Goal: Subscribe to service/newsletter

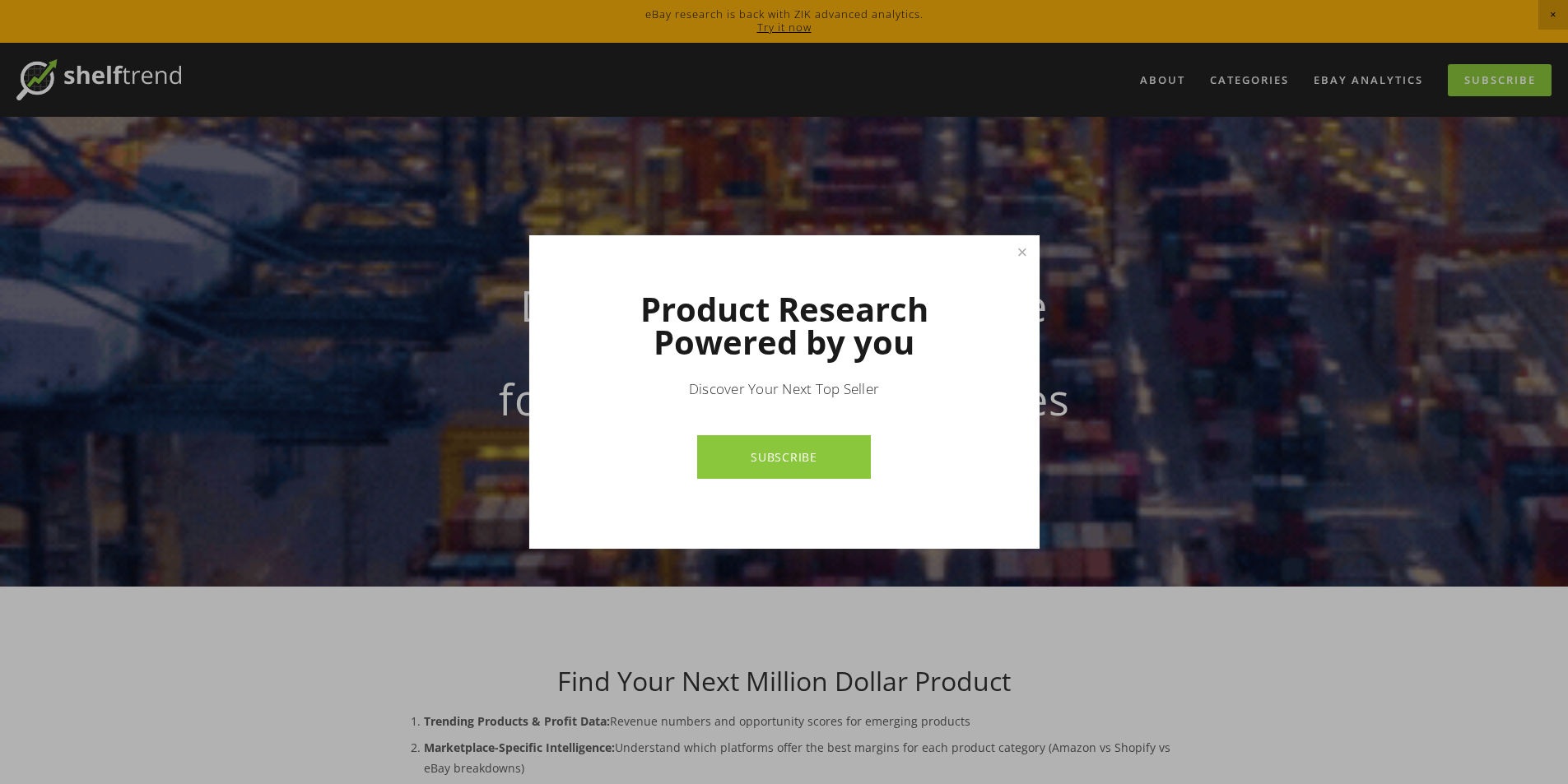
click at [795, 461] on link "SUBSCRIBE" at bounding box center [784, 457] width 174 height 44
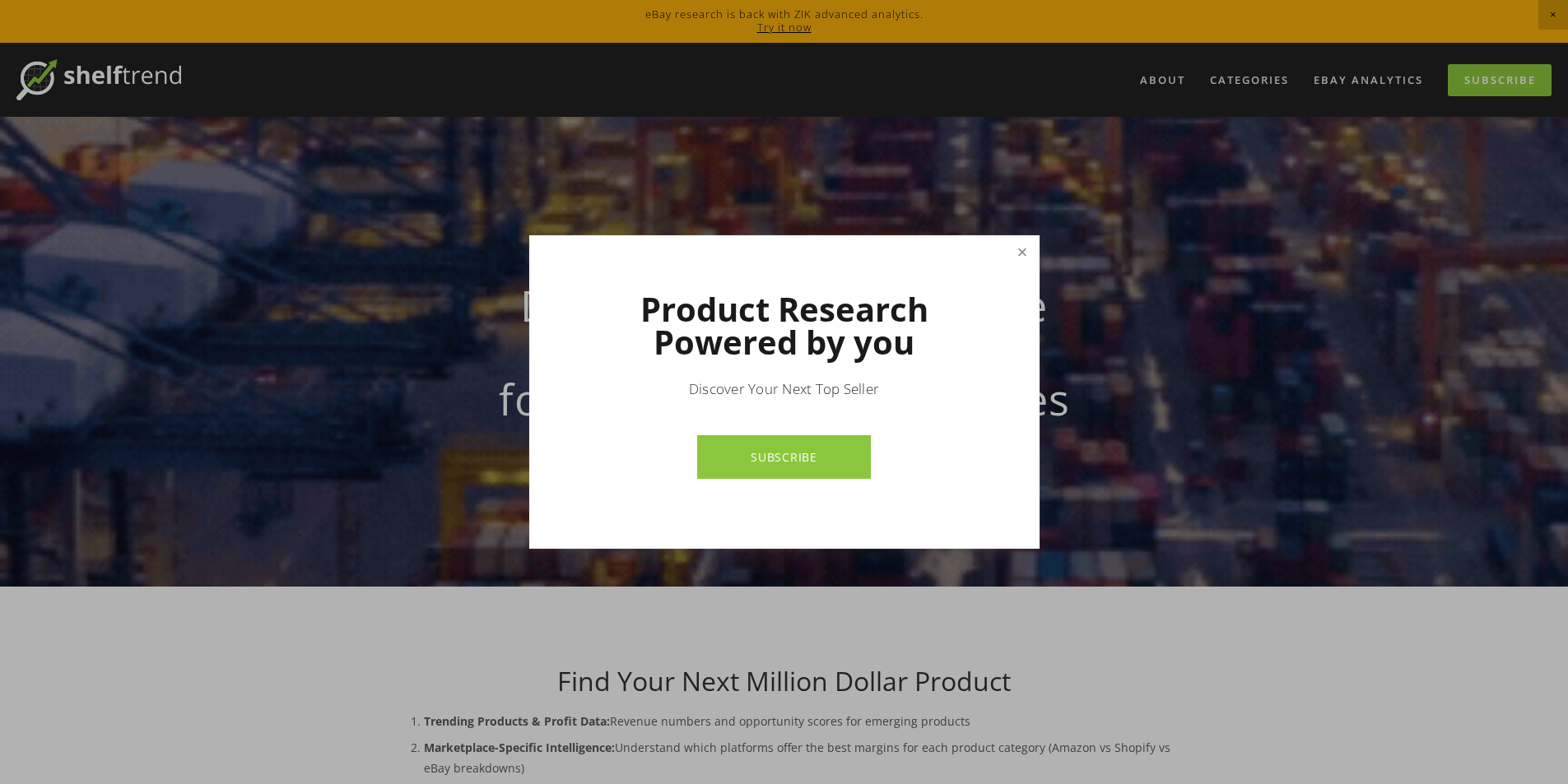
click at [1020, 249] on link "Close" at bounding box center [1022, 252] width 29 height 29
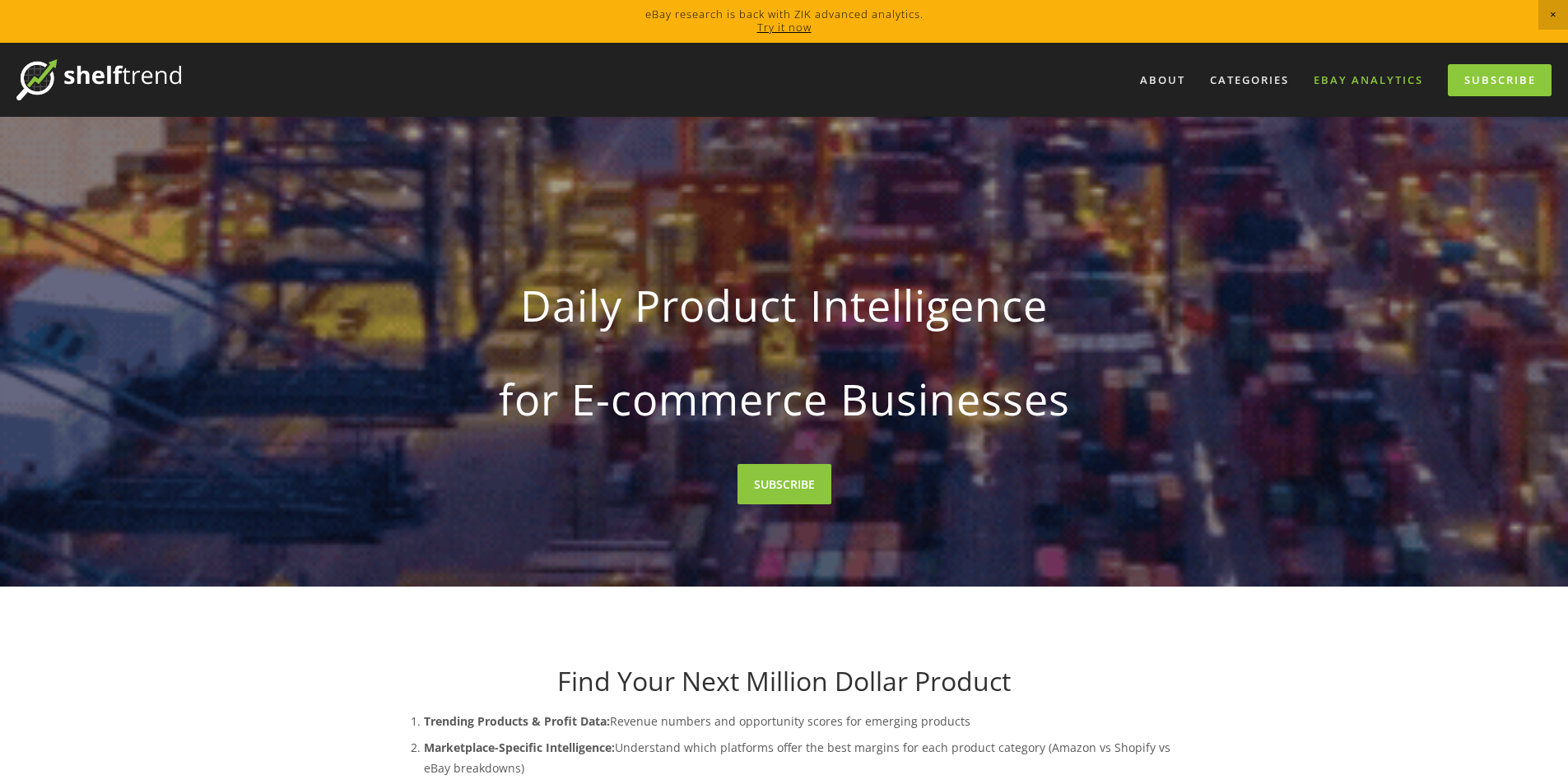
click at [1338, 76] on link "eBay Analytics" at bounding box center [1367, 80] width 131 height 27
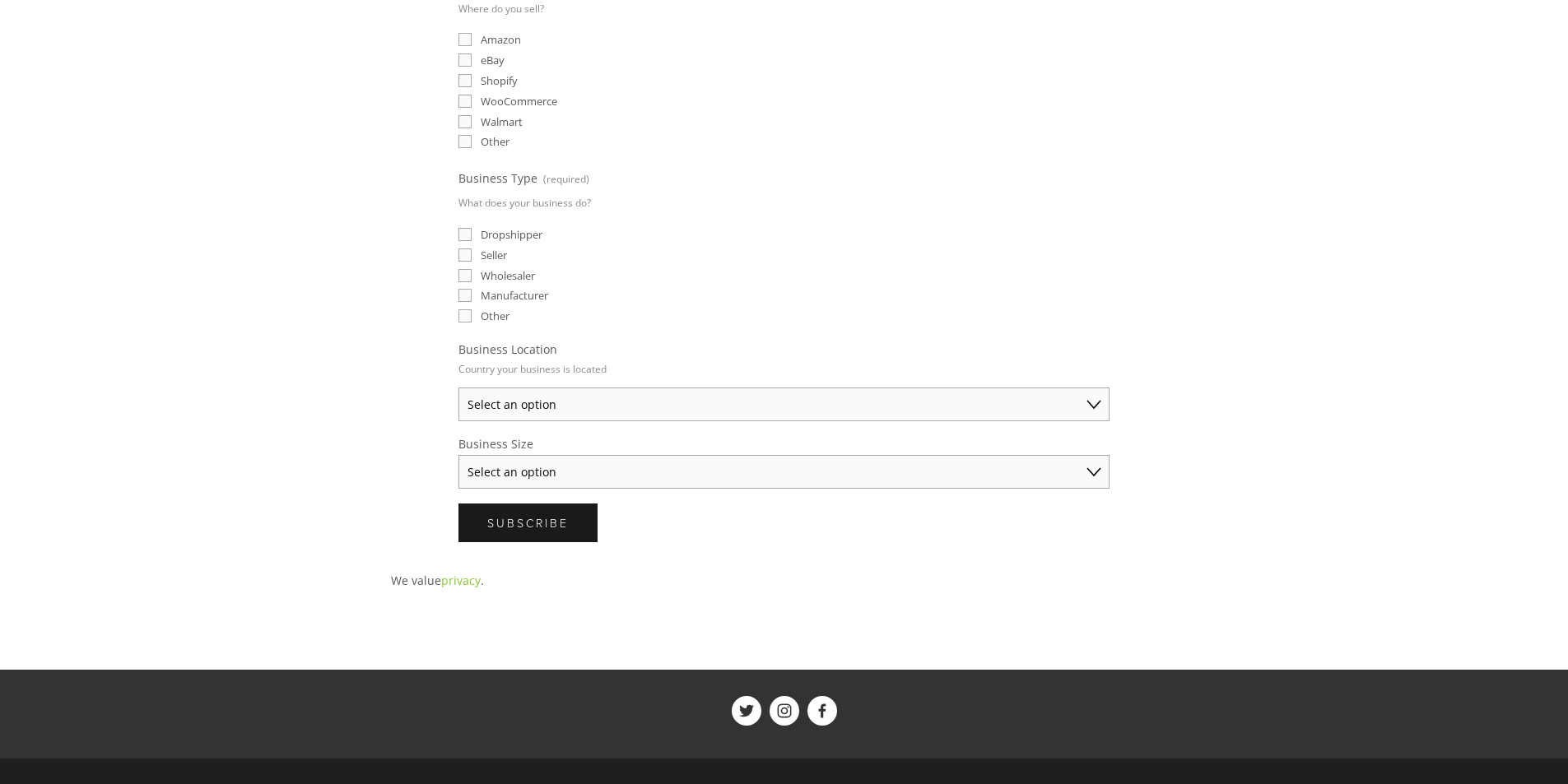
scroll to position [82, 0]
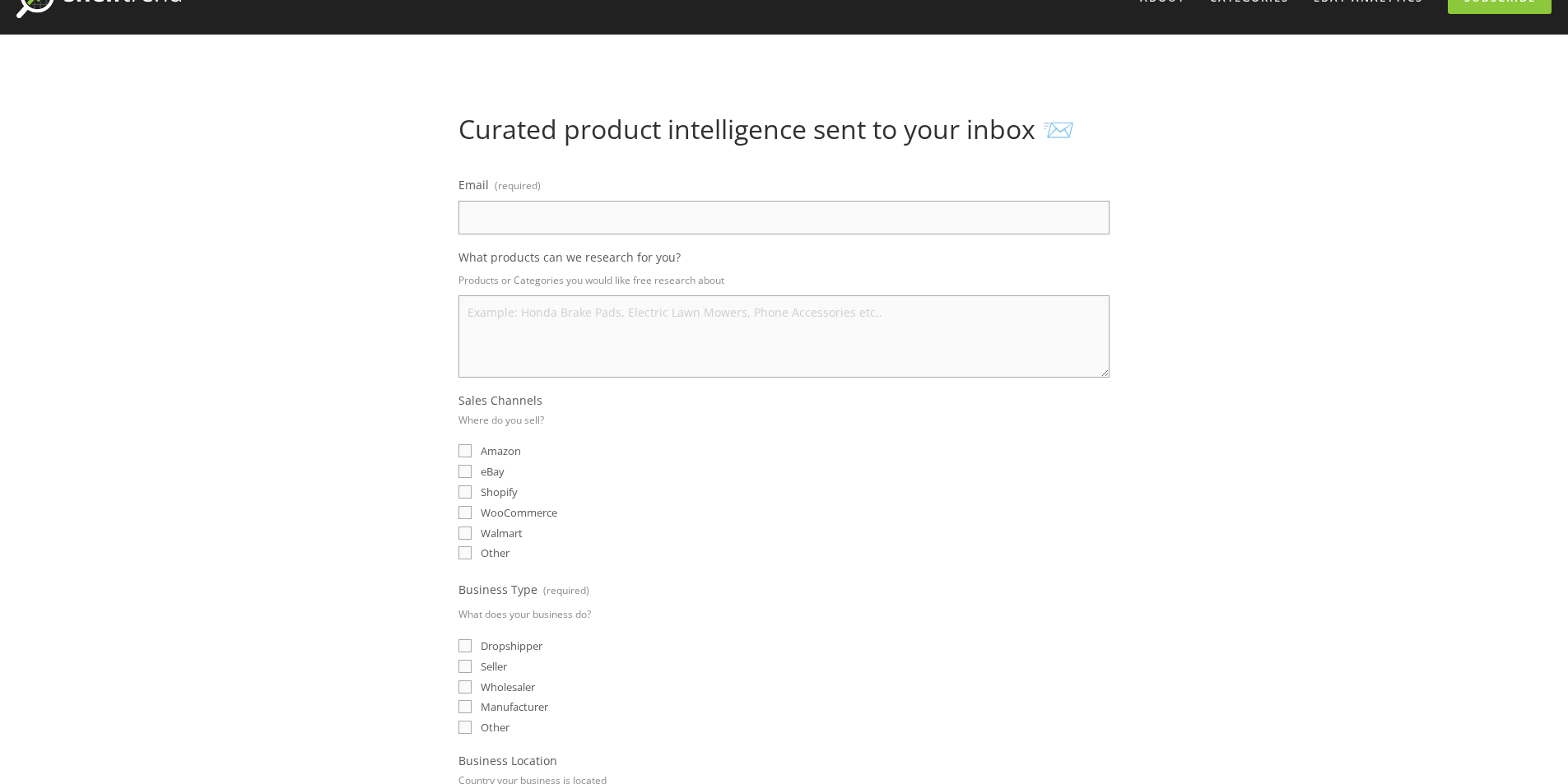
click at [544, 213] on input "Email (required)" at bounding box center [784, 217] width 651 height 33
click at [654, 229] on input "Email (required)" at bounding box center [784, 217] width 651 height 33
type input "[EMAIL_ADDRESS][DOMAIN_NAME]"
click at [627, 337] on textarea "What products can we research for you?" at bounding box center [784, 336] width 651 height 82
type textarea "accessories"
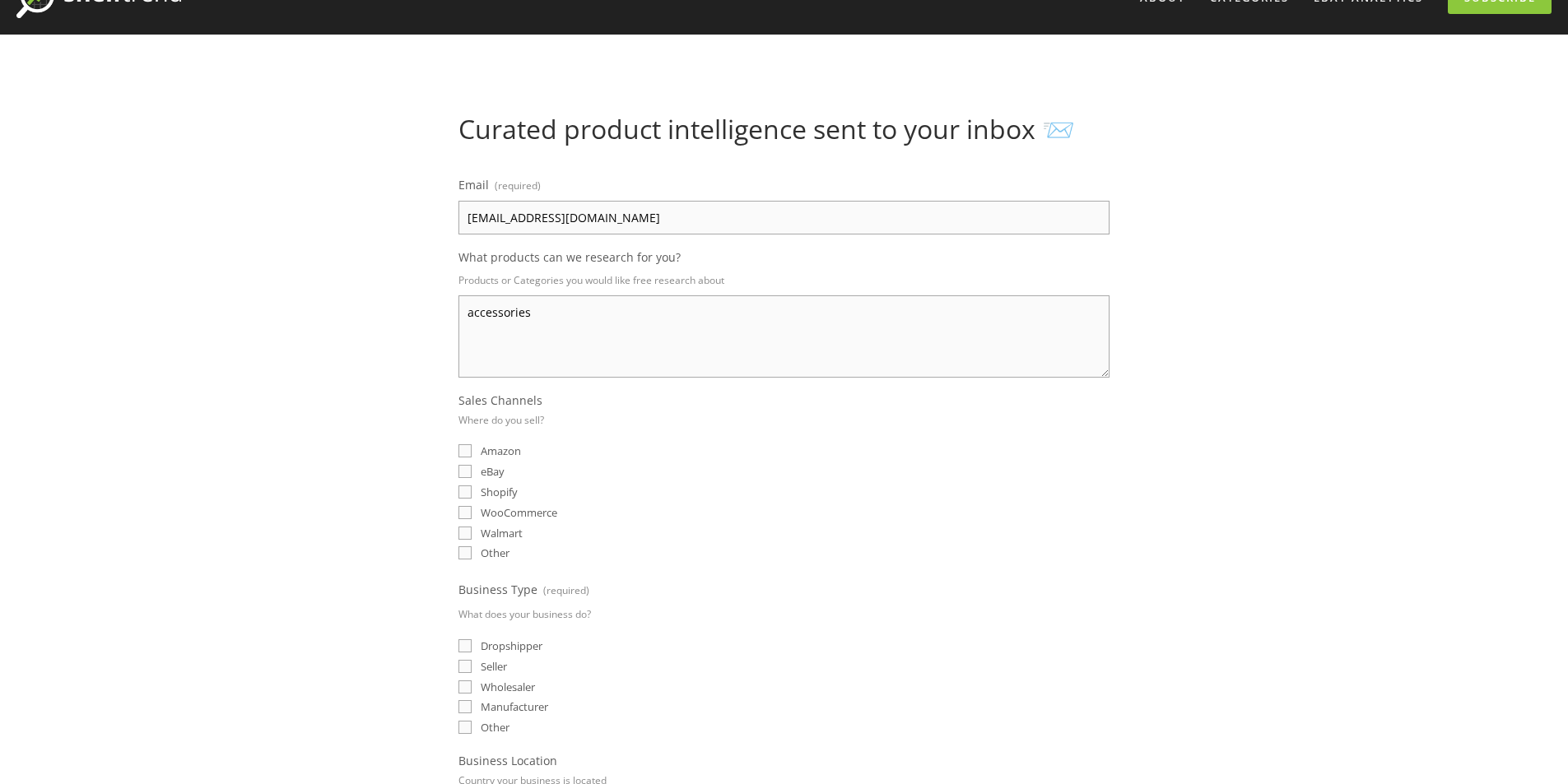
click at [462, 472] on input "eBay" at bounding box center [465, 472] width 13 height 13
checkbox input "true"
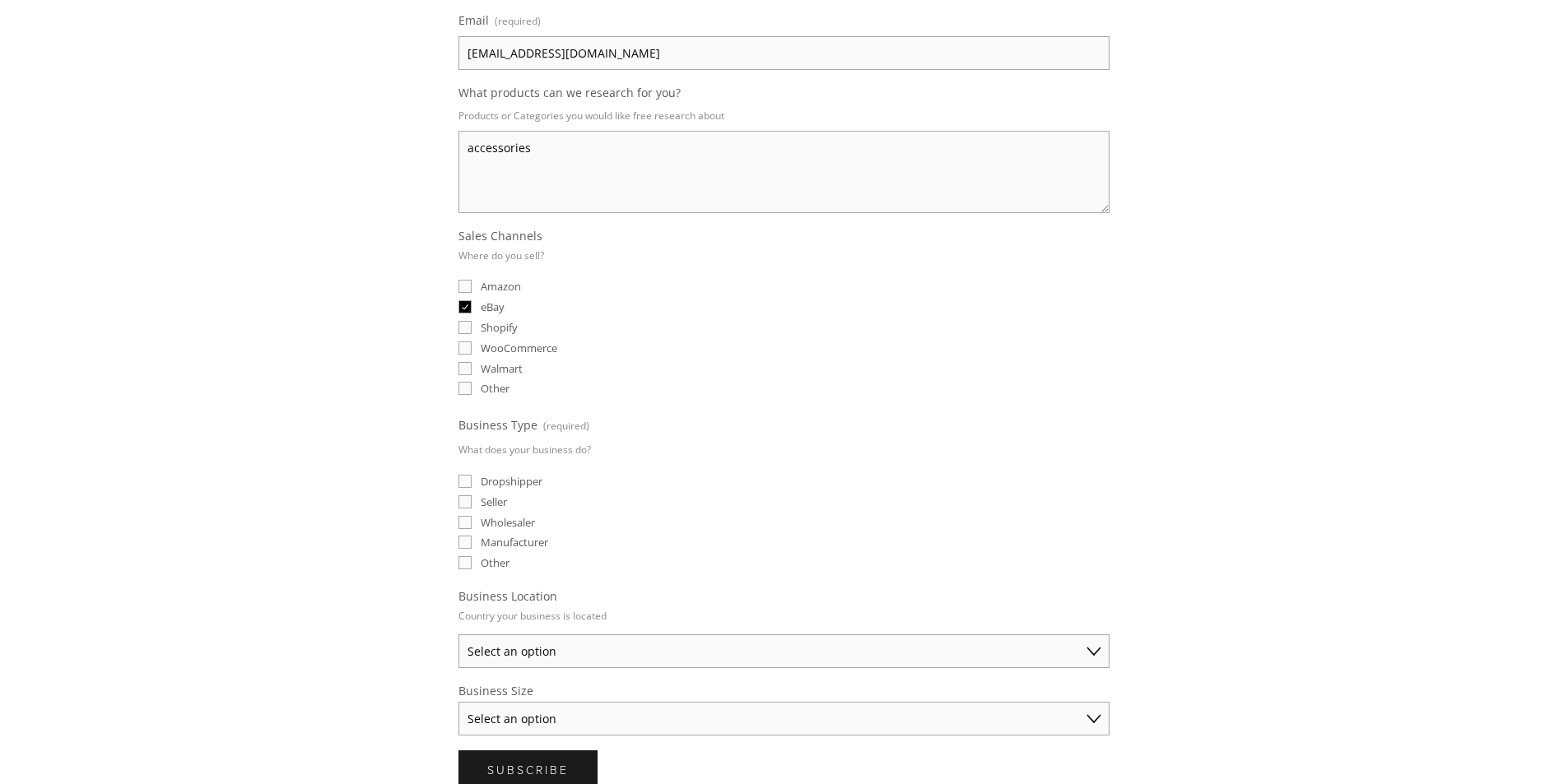
scroll to position [329, 0]
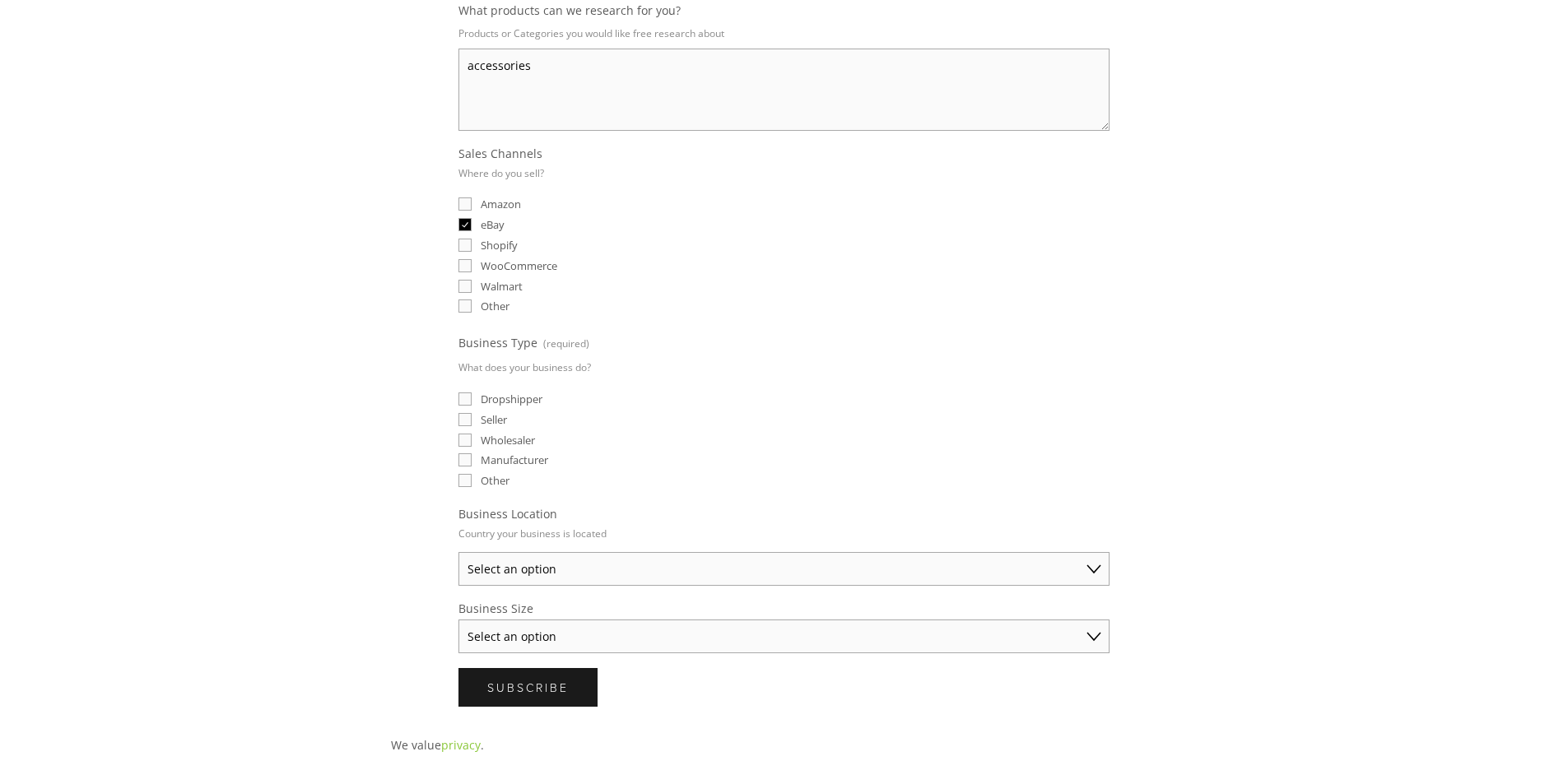
click at [458, 421] on input "Seller" at bounding box center [465, 420] width 13 height 13
checkbox input "true"
click at [456, 402] on div "Email (required) [EMAIL_ADDRESS][DOMAIN_NAME] What products can we research for…" at bounding box center [783, 317] width 679 height 809
click at [525, 583] on select "Select an option [GEOGRAPHIC_DATA] [GEOGRAPHIC_DATA] [GEOGRAPHIC_DATA] [GEOGRAP…" at bounding box center [784, 568] width 651 height 33
select select "[GEOGRAPHIC_DATA]"
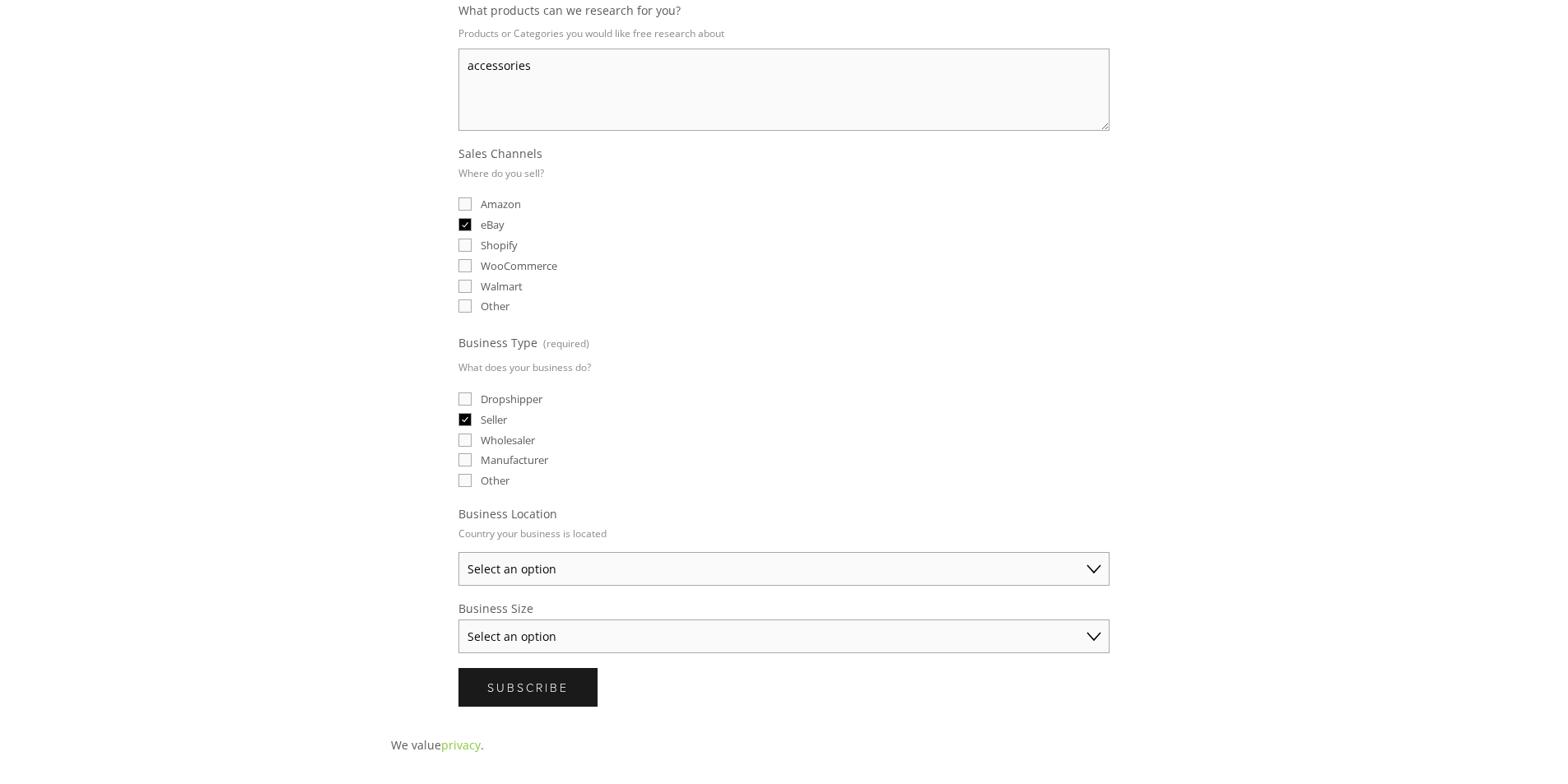
click at [458, 552] on select "Select an option [GEOGRAPHIC_DATA] [GEOGRAPHIC_DATA] [GEOGRAPHIC_DATA] [GEOGRAP…" at bounding box center [784, 568] width 651 height 33
click at [524, 637] on select "Select an option Solo Merchant (under $50K annual sales) Small Business ($50K -…" at bounding box center [784, 636] width 651 height 33
select select "Solo Merchant (under $50K annual sales)"
click at [458, 620] on select "Select an option Solo Merchant (under $50K annual sales) Small Business ($50K -…" at bounding box center [784, 636] width 651 height 33
click at [533, 694] on span "Subscribe" at bounding box center [527, 688] width 81 height 15
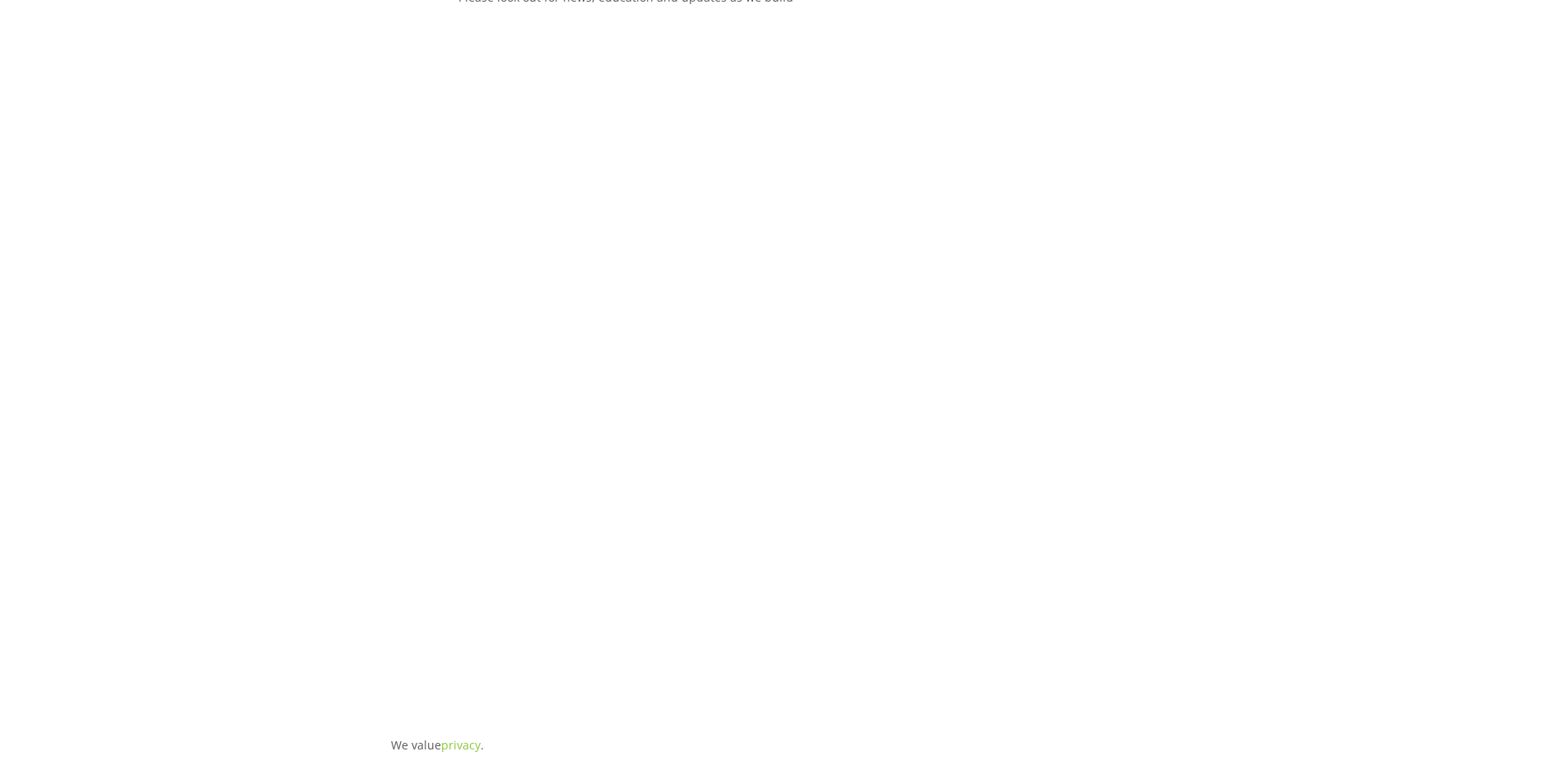
scroll to position [272, 0]
